Goal: Task Accomplishment & Management: Use online tool/utility

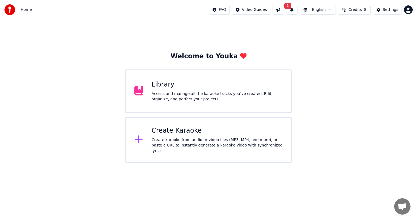
click at [199, 76] on div "Library Access and manage all the karaoke tracks you’ve created. Edit, organize…" at bounding box center [208, 90] width 167 height 43
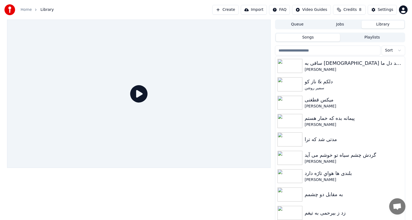
click at [233, 11] on button "Create" at bounding box center [225, 10] width 26 height 10
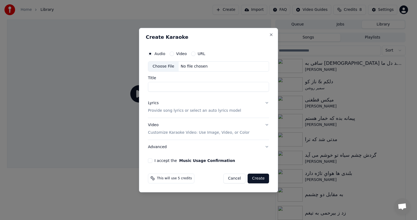
click at [206, 66] on div "Choose File No file chosen" at bounding box center [208, 66] width 121 height 10
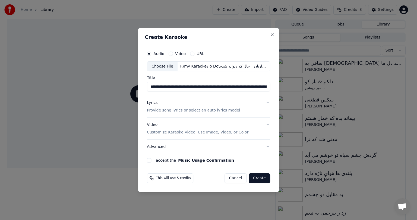
click at [203, 87] on input "**********" at bounding box center [208, 87] width 123 height 10
paste input
type input "**********"
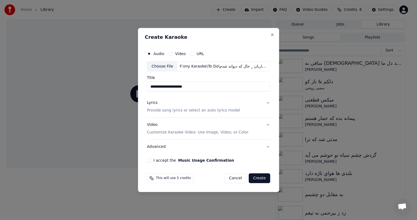
click at [261, 104] on button "Lyrics Provide song lyrics or select an auto lyrics model" at bounding box center [208, 107] width 123 height 22
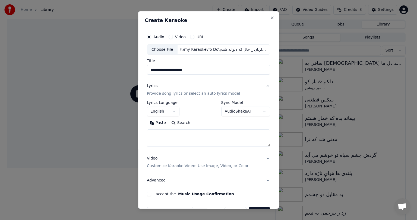
click at [175, 135] on textarea at bounding box center [208, 138] width 123 height 17
paste textarea "**********"
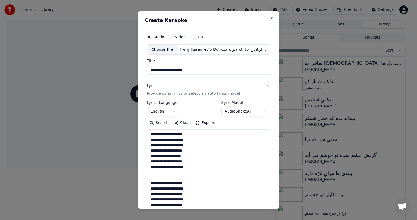
scroll to position [229, 0]
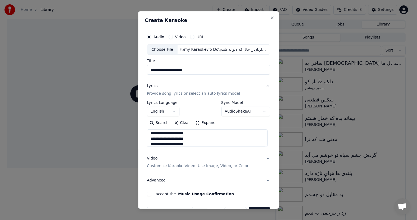
type textarea "**********"
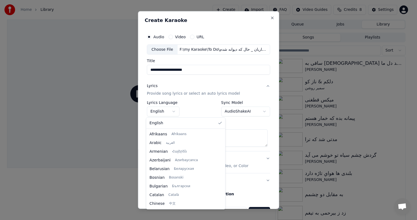
click at [167, 111] on body "**********" at bounding box center [206, 110] width 412 height 220
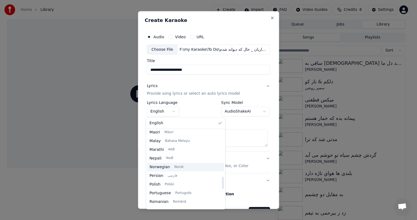
scroll to position [296, 0]
select select "**"
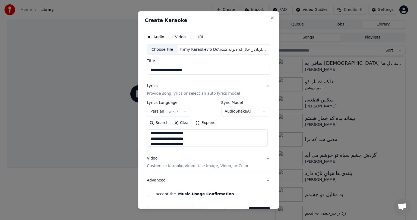
scroll to position [16, 0]
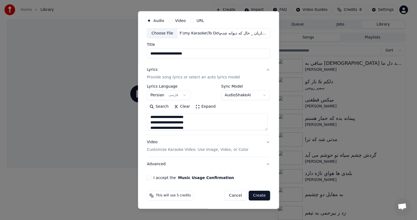
click at [217, 138] on button "Video Customize Karaoke Video: Use Image, Video, or Color" at bounding box center [208, 146] width 123 height 22
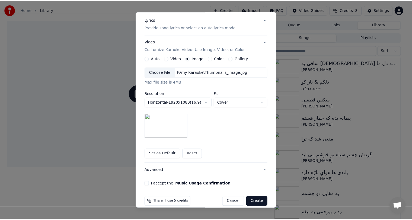
scroll to position [73, 0]
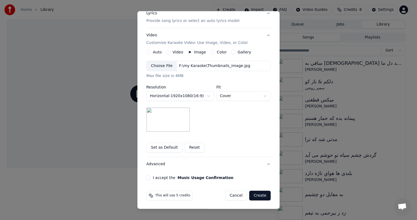
click at [146, 177] on button "I accept the Music Usage Confirmation" at bounding box center [148, 178] width 4 height 4
click at [258, 198] on button "Create" at bounding box center [259, 196] width 21 height 10
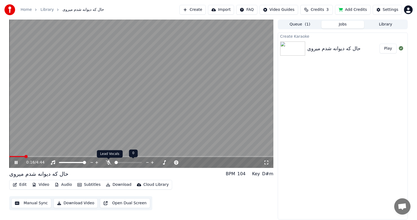
click at [109, 163] on icon at bounding box center [108, 162] width 5 height 4
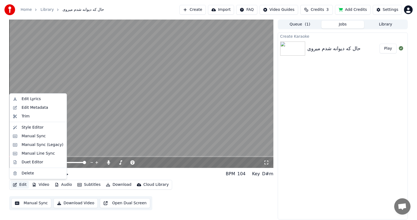
click at [23, 187] on button "Edit" at bounding box center [20, 185] width 18 height 8
click at [34, 135] on div "Manual Sync" at bounding box center [33, 135] width 24 height 5
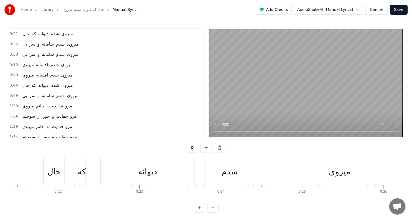
scroll to position [0, 1740]
click at [84, 173] on div "که" at bounding box center [83, 171] width 8 height 12
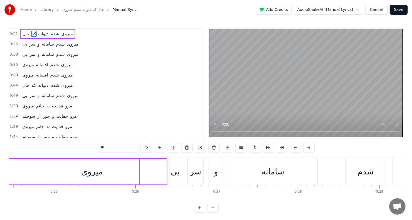
scroll to position [0, 1988]
click at [84, 165] on div "میروی" at bounding box center [93, 172] width 149 height 26
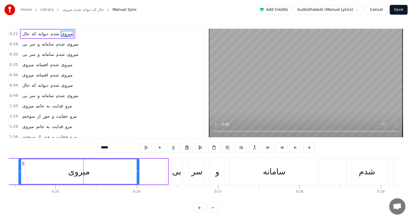
drag, startPoint x: 167, startPoint y: 170, endPoint x: 138, endPoint y: 170, distance: 28.8
click at [138, 170] on icon at bounding box center [138, 171] width 2 height 4
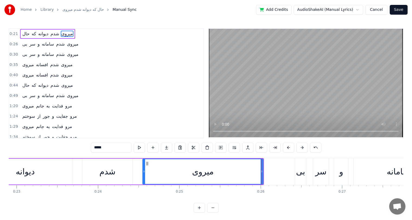
scroll to position [0, 1832]
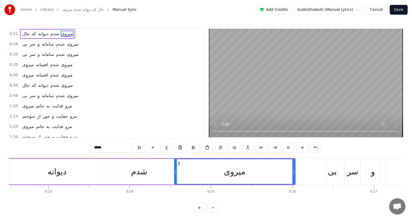
click at [67, 170] on div "دیوانه" at bounding box center [57, 172] width 94 height 26
type input "******"
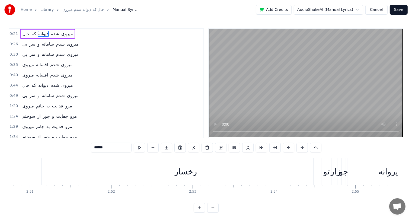
scroll to position [0, 13896]
click at [99, 171] on div "رخسار" at bounding box center [186, 171] width 255 height 27
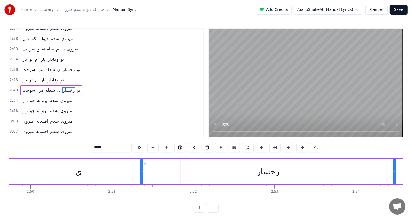
scroll to position [0, 13813]
click at [99, 171] on div "ی" at bounding box center [79, 172] width 91 height 26
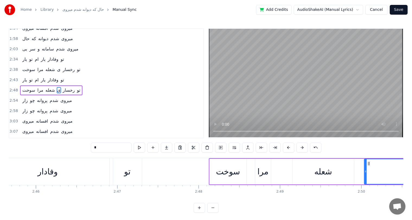
scroll to position [0, 13483]
click at [47, 168] on div "وفادار" at bounding box center [48, 171] width 20 height 12
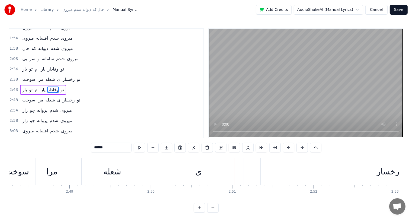
scroll to position [0, 13693]
click at [390, 173] on div "رخسار" at bounding box center [389, 171] width 23 height 12
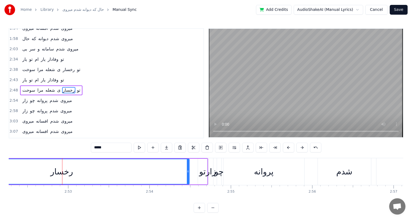
scroll to position [0, 14021]
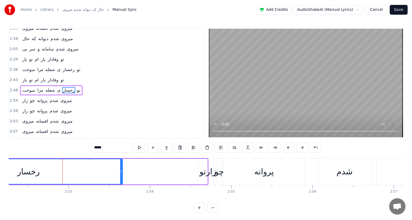
drag, startPoint x: 187, startPoint y: 172, endPoint x: 119, endPoint y: 173, distance: 68.1
click at [120, 173] on icon at bounding box center [121, 171] width 2 height 4
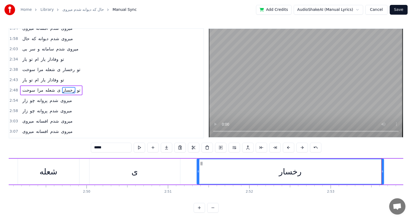
scroll to position [0, 13759]
click at [133, 173] on div "ی" at bounding box center [134, 171] width 6 height 12
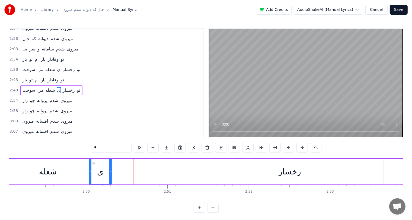
drag, startPoint x: 178, startPoint y: 170, endPoint x: 110, endPoint y: 173, distance: 67.9
click at [110, 173] on icon at bounding box center [110, 171] width 2 height 4
click at [290, 171] on div "رخسار" at bounding box center [289, 171] width 23 height 12
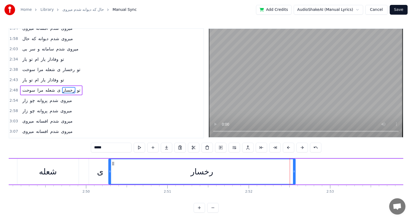
drag, startPoint x: 200, startPoint y: 163, endPoint x: 112, endPoint y: 170, distance: 88.2
click at [112, 170] on div "رخسار" at bounding box center [202, 171] width 186 height 25
drag, startPoint x: 294, startPoint y: 167, endPoint x: 258, endPoint y: 168, distance: 36.4
click at [258, 168] on div at bounding box center [257, 171] width 2 height 25
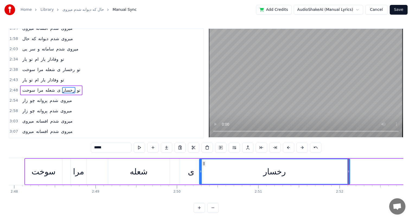
scroll to position [0, 13652]
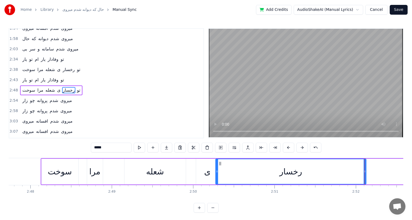
click at [44, 171] on div "سوخت" at bounding box center [60, 172] width 37 height 26
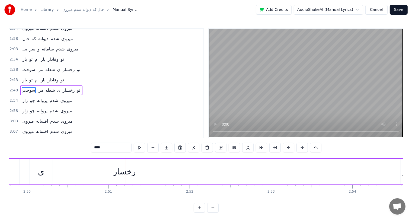
scroll to position [0, 13830]
click at [394, 169] on div "تو" at bounding box center [393, 171] width 7 height 12
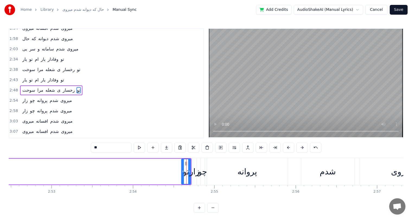
scroll to position [0, 14037]
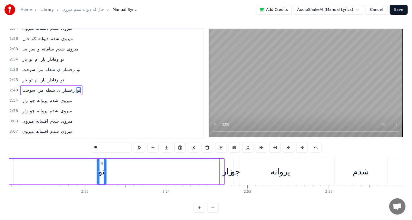
drag, startPoint x: 185, startPoint y: 163, endPoint x: 42, endPoint y: 165, distance: 142.5
click at [97, 165] on div "تو" at bounding box center [101, 171] width 9 height 25
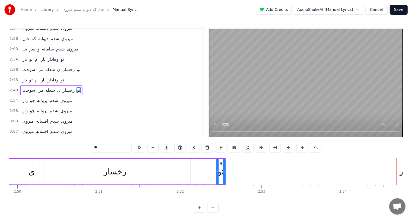
scroll to position [0, 13823]
click at [123, 168] on div "رخسار" at bounding box center [119, 171] width 23 height 12
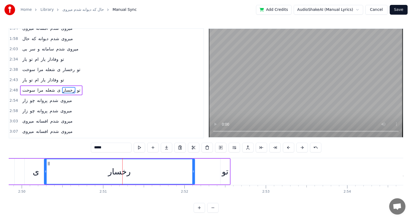
click at [192, 175] on div "رخسار" at bounding box center [119, 172] width 151 height 26
drag, startPoint x: 192, startPoint y: 175, endPoint x: 138, endPoint y: 172, distance: 54.0
click at [138, 172] on div at bounding box center [139, 171] width 2 height 25
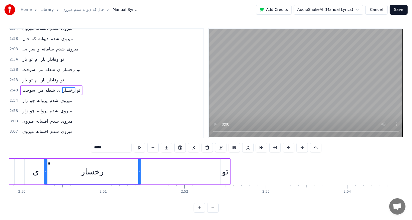
click at [226, 173] on div "تو" at bounding box center [225, 171] width 7 height 12
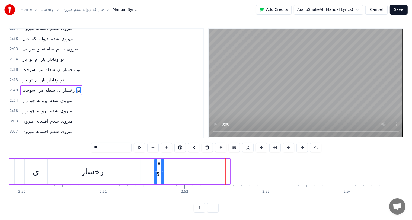
drag, startPoint x: 224, startPoint y: 164, endPoint x: 158, endPoint y: 165, distance: 66.2
click at [158, 165] on icon at bounding box center [159, 163] width 4 height 4
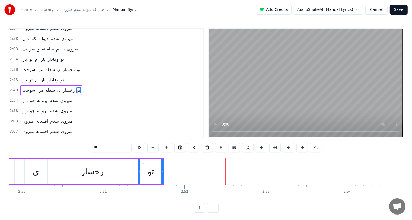
drag, startPoint x: 155, startPoint y: 168, endPoint x: 138, endPoint y: 169, distance: 16.6
click at [138, 169] on div at bounding box center [139, 171] width 2 height 25
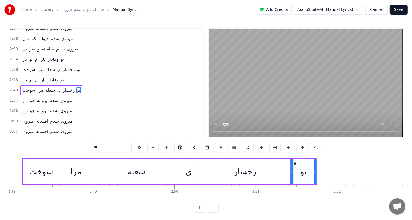
scroll to position [0, 13670]
click at [42, 173] on div "سوخت" at bounding box center [41, 171] width 24 height 12
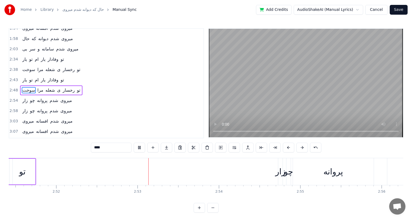
scroll to position [0, 14015]
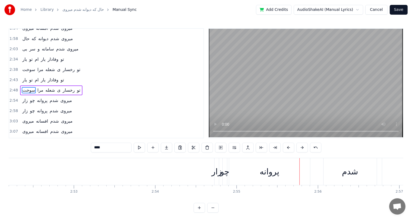
click at [217, 176] on div "زار" at bounding box center [217, 171] width 10 height 12
type input "***"
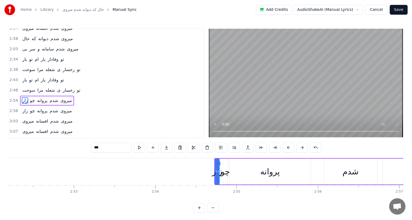
scroll to position [160, 0]
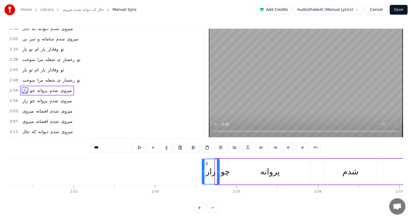
drag, startPoint x: 216, startPoint y: 171, endPoint x: 203, endPoint y: 171, distance: 13.0
click at [203, 171] on icon at bounding box center [203, 171] width 2 height 4
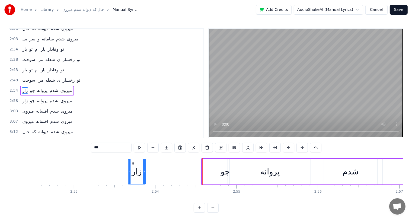
drag, startPoint x: 205, startPoint y: 163, endPoint x: 131, endPoint y: 164, distance: 74.1
click at [131, 164] on icon at bounding box center [132, 163] width 4 height 4
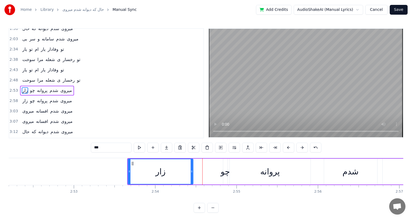
drag, startPoint x: 143, startPoint y: 172, endPoint x: 193, endPoint y: 169, distance: 50.0
click at [193, 169] on icon at bounding box center [192, 171] width 2 height 4
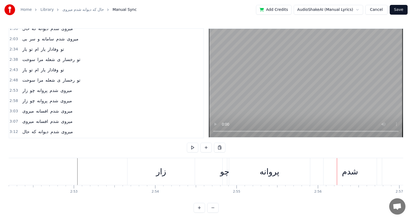
click at [225, 173] on div "چو" at bounding box center [224, 171] width 9 height 12
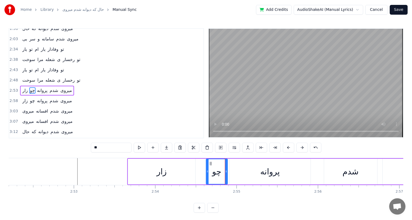
drag, startPoint x: 223, startPoint y: 172, endPoint x: 206, endPoint y: 172, distance: 16.8
click at [206, 172] on icon at bounding box center [207, 171] width 2 height 4
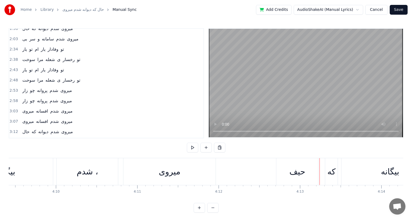
scroll to position [0, 20300]
click at [91, 172] on div "شدم ،" at bounding box center [87, 171] width 21 height 12
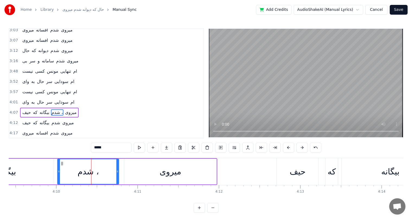
scroll to position [260, 0]
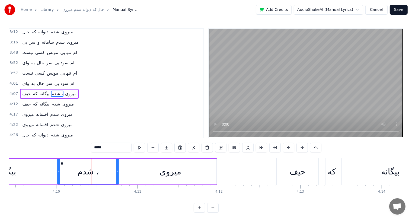
drag, startPoint x: 105, startPoint y: 149, endPoint x: 102, endPoint y: 150, distance: 2.8
click at [102, 150] on input "*****" at bounding box center [111, 148] width 41 height 10
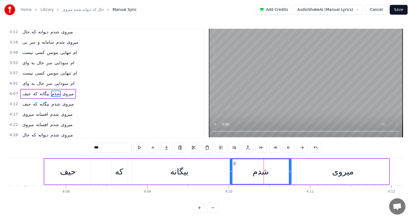
type input "***"
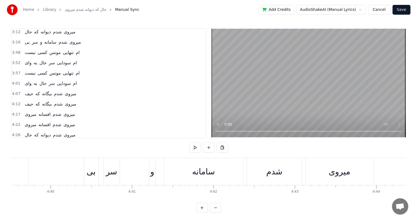
scroll to position [0, 22751]
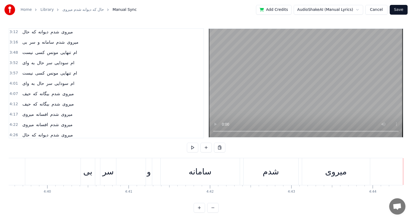
click at [399, 12] on button "Save" at bounding box center [399, 10] width 18 height 10
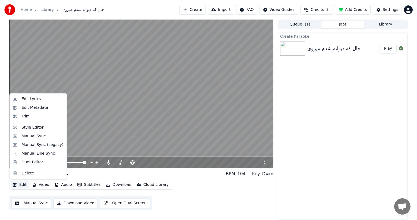
click at [22, 183] on button "Edit" at bounding box center [20, 185] width 18 height 8
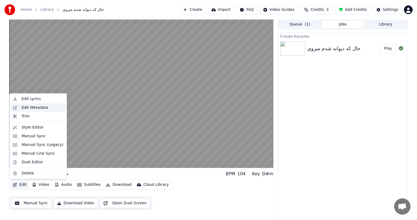
click at [37, 108] on div "Edit Metadata" at bounding box center [34, 107] width 27 height 5
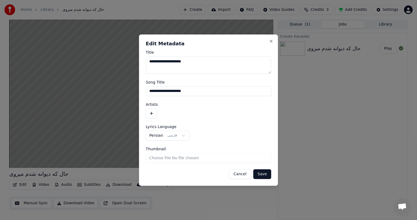
click at [151, 114] on button "button" at bounding box center [151, 114] width 11 height 10
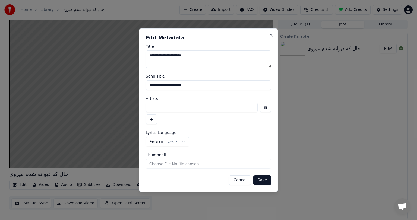
click at [172, 106] on input at bounding box center [202, 108] width 112 height 10
type input "**********"
click at [267, 178] on button "Save" at bounding box center [262, 180] width 18 height 10
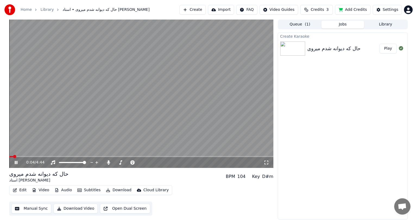
click at [13, 156] on span at bounding box center [11, 156] width 4 height 1
click at [9, 156] on span at bounding box center [10, 156] width 3 height 3
click at [109, 163] on icon at bounding box center [108, 162] width 5 height 4
click at [77, 208] on button "Download Video" at bounding box center [75, 209] width 44 height 10
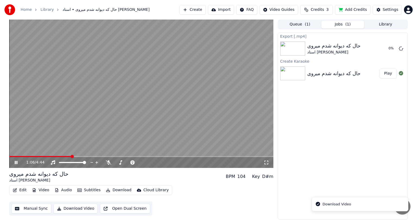
click at [14, 160] on div "1:06 / 4:44" at bounding box center [141, 162] width 260 height 5
click at [16, 161] on icon at bounding box center [20, 162] width 13 height 4
click at [9, 157] on span at bounding box center [10, 156] width 3 height 3
click at [386, 49] on button "Show" at bounding box center [387, 49] width 20 height 10
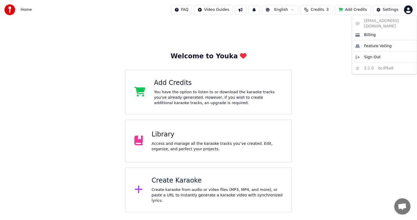
click at [411, 8] on html "Home FAQ Video Guides English Credits 3 Add Credits Settings Welcome to Youka A…" at bounding box center [208, 106] width 417 height 213
click at [373, 55] on span "Sign Out" at bounding box center [372, 57] width 16 height 5
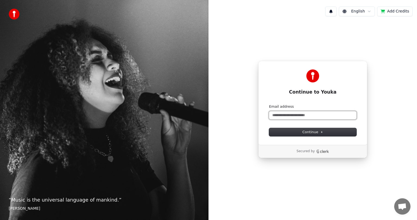
click at [295, 114] on input "Email address" at bounding box center [312, 115] width 87 height 8
click at [269, 104] on button "submit" at bounding box center [269, 104] width 0 height 0
type input "**********"
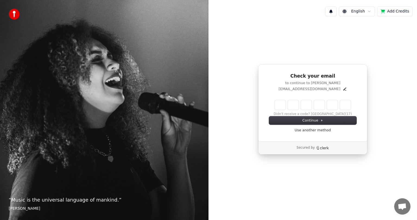
click at [280, 105] on input "Enter verification code" at bounding box center [313, 105] width 76 height 10
type input "******"
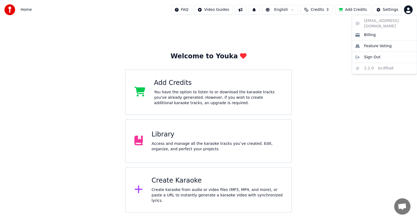
click at [406, 8] on html "Home FAQ Video Guides English Credits 3 Add Credits Settings Welcome to Youka A…" at bounding box center [208, 106] width 417 height 213
click at [372, 55] on span "Sign Out" at bounding box center [372, 57] width 16 height 5
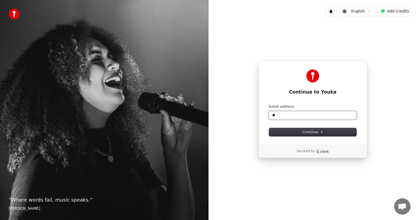
click at [298, 116] on input "**" at bounding box center [312, 115] width 87 height 8
click at [269, 104] on button "submit" at bounding box center [269, 104] width 0 height 0
type input "**********"
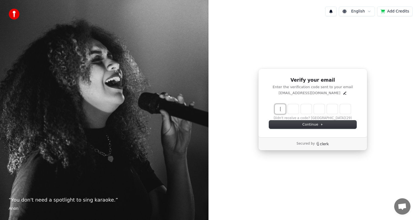
click at [284, 110] on input "Enter verification code" at bounding box center [318, 109] width 87 height 10
type input "******"
